Goal: Task Accomplishment & Management: Manage account settings

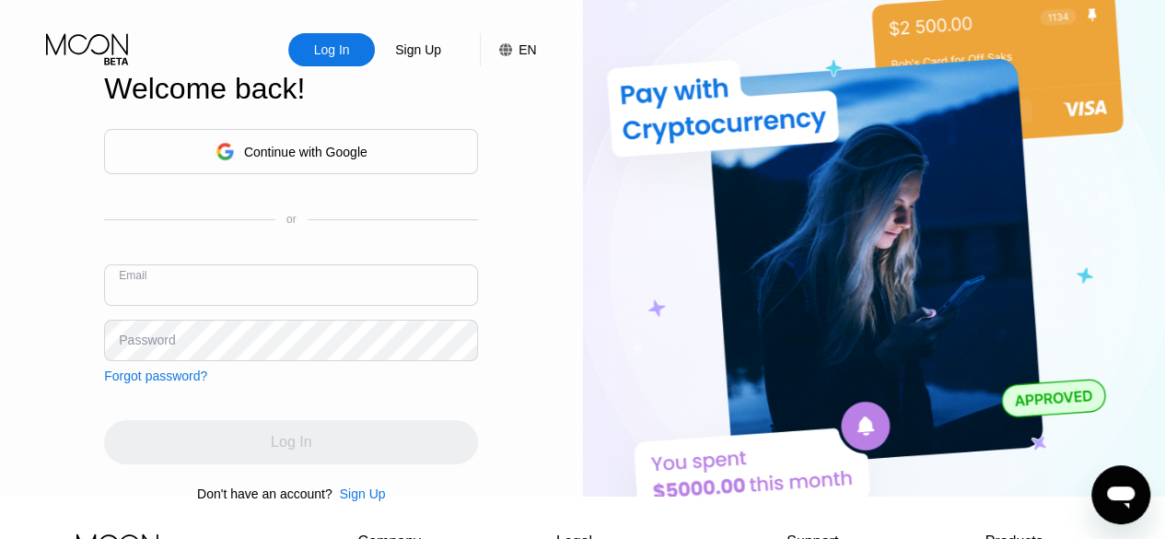
click at [199, 289] on input "text" at bounding box center [291, 284] width 374 height 41
click at [317, 159] on div "Continue with Google" at bounding box center [305, 152] width 123 height 15
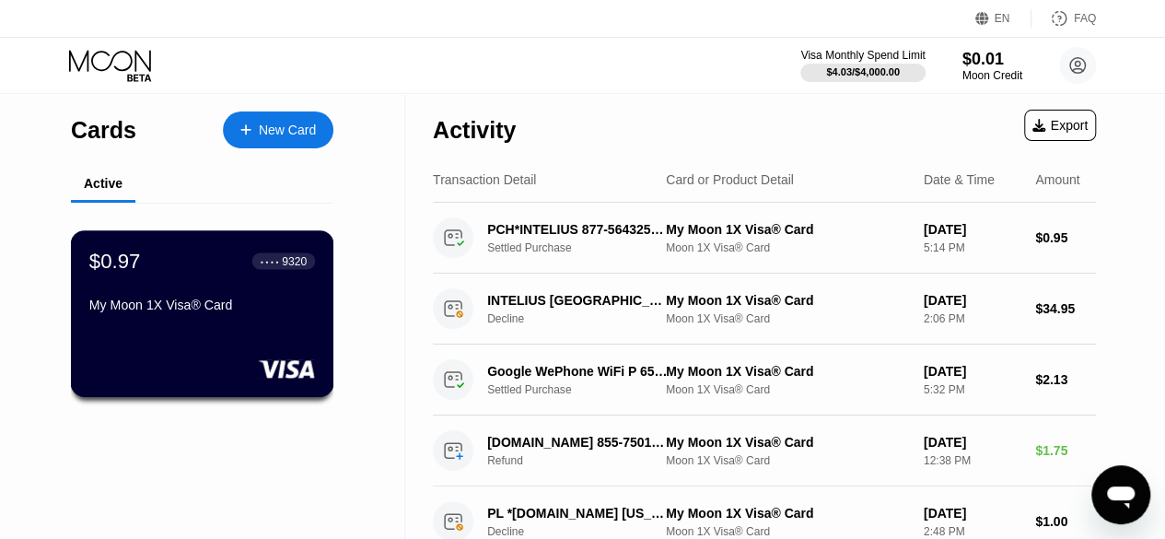
click at [276, 312] on div "My Moon 1X Visa® Card" at bounding box center [202, 305] width 226 height 15
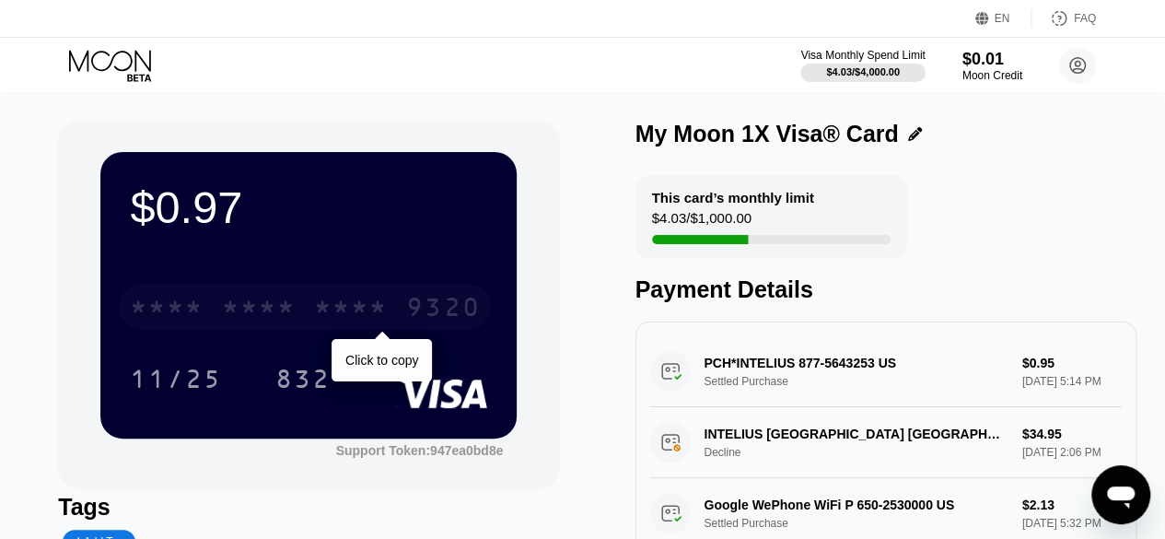
click at [442, 303] on div "9320" at bounding box center [443, 309] width 74 height 29
